Goal: Navigation & Orientation: Understand site structure

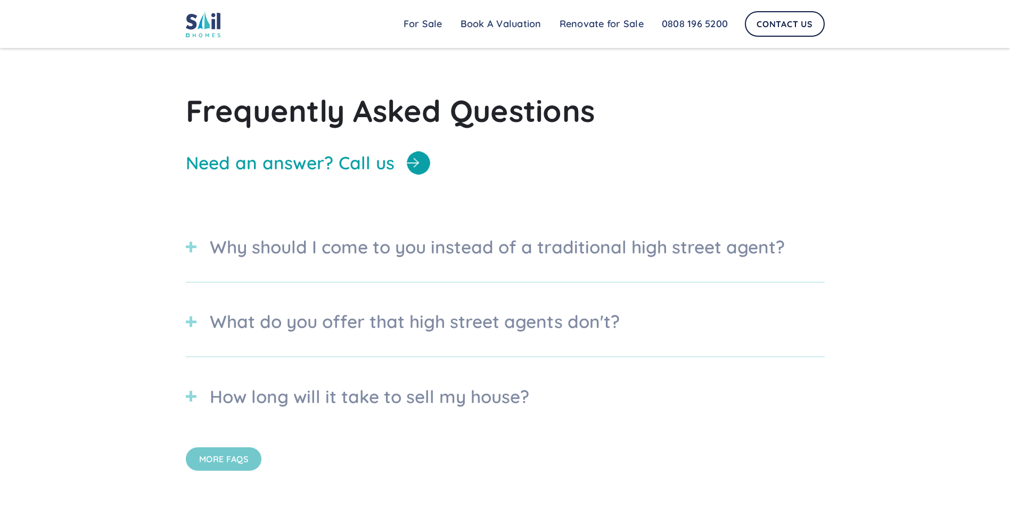
scroll to position [3817, 0]
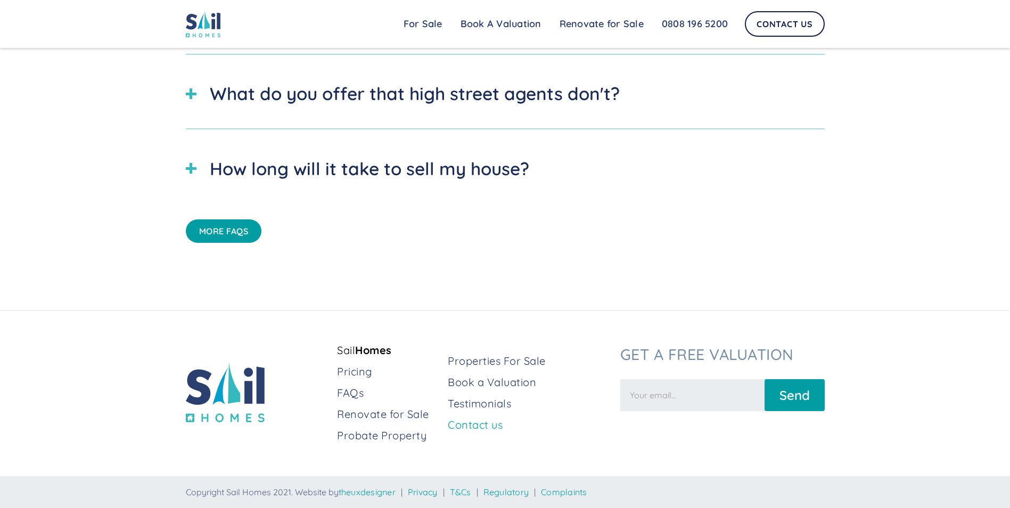
click at [482, 308] on link "Contact us" at bounding box center [529, 424] width 163 height 15
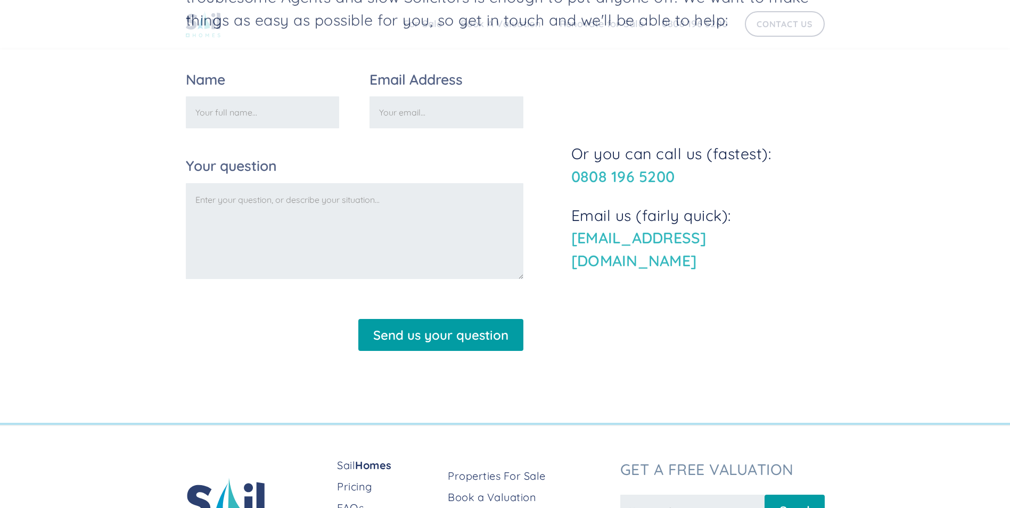
scroll to position [450, 0]
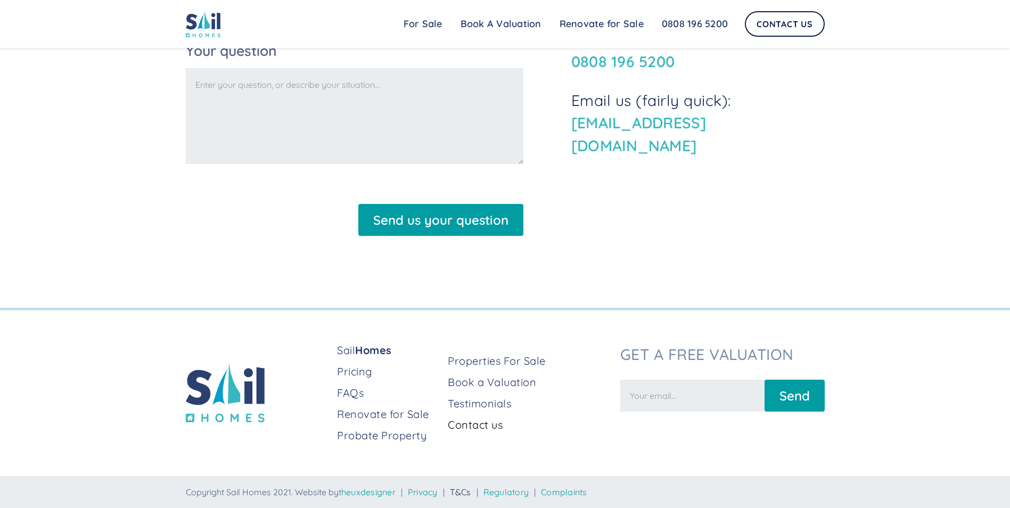
click at [471, 491] on link "T&Cs" at bounding box center [460, 491] width 21 height 11
click at [587, 491] on link "Complaints" at bounding box center [564, 491] width 46 height 11
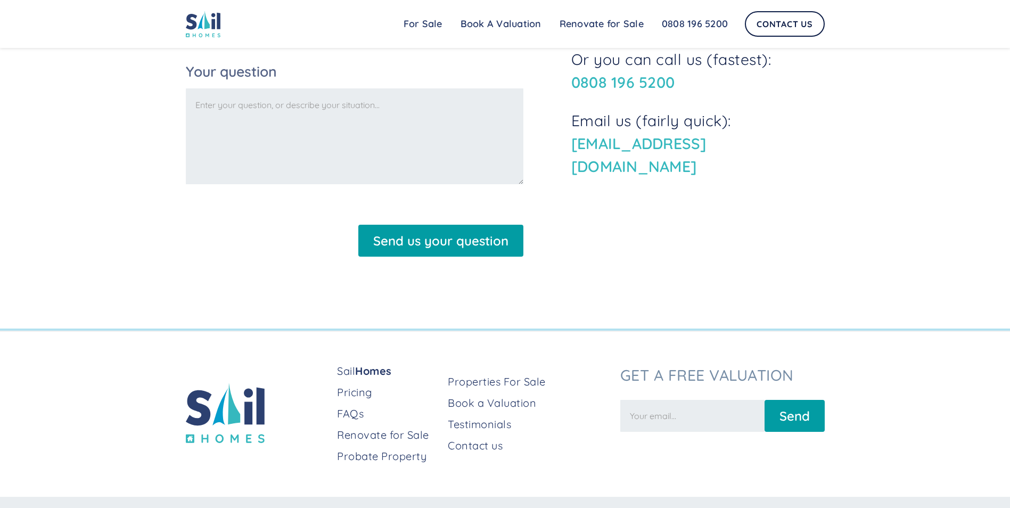
scroll to position [1313, 0]
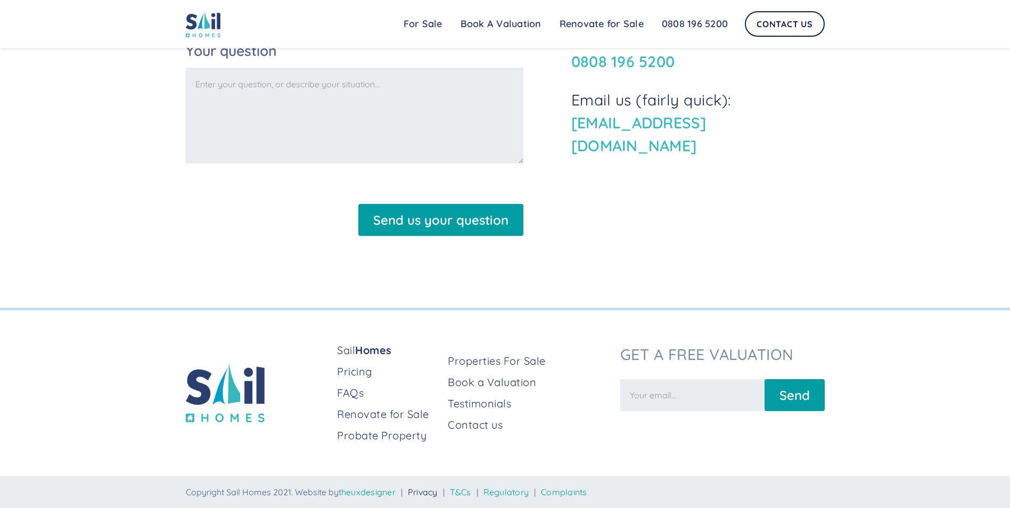
click at [424, 496] on link "Privacy" at bounding box center [423, 491] width 30 height 11
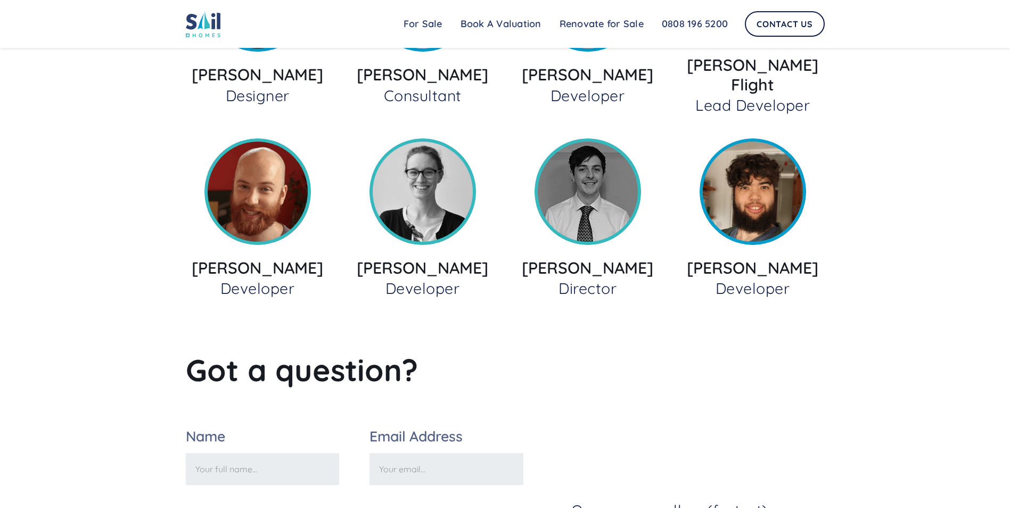
scroll to position [1384, 0]
